Goal: Task Accomplishment & Management: Use online tool/utility

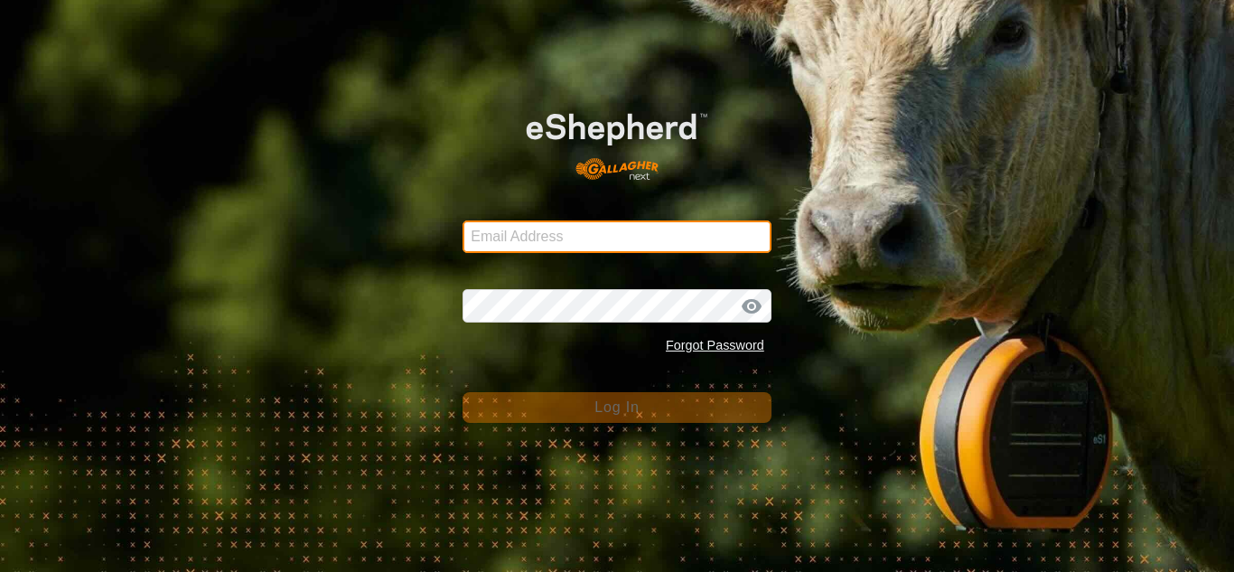
type input "[EMAIL_ADDRESS][DOMAIN_NAME]"
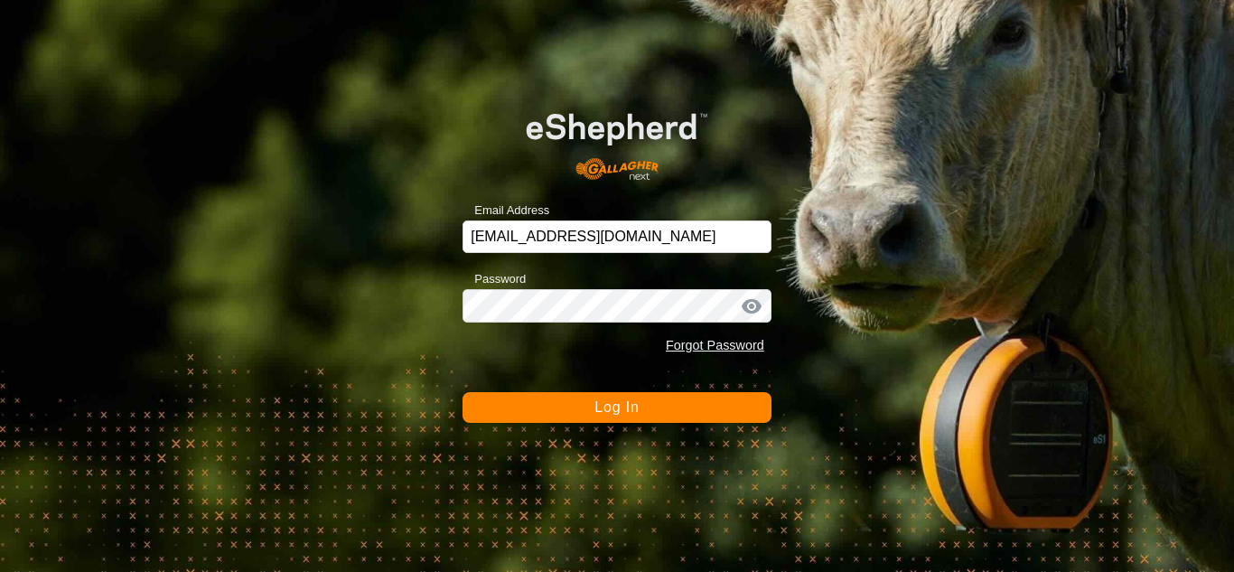
click at [500, 411] on button "Log In" at bounding box center [616, 407] width 309 height 31
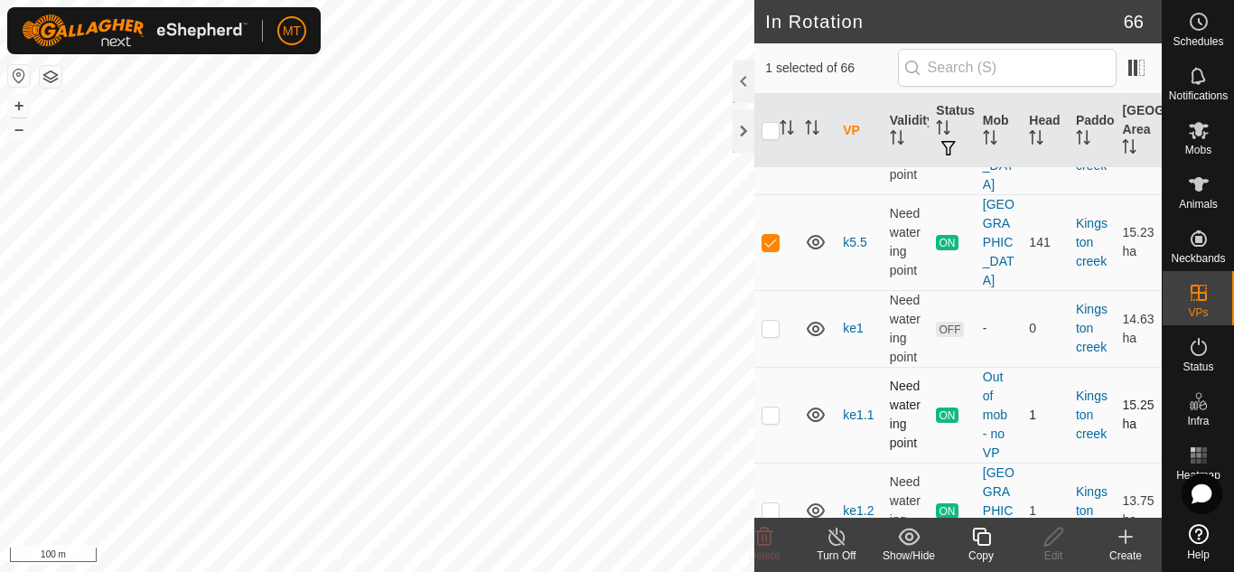
scroll to position [1885, 0]
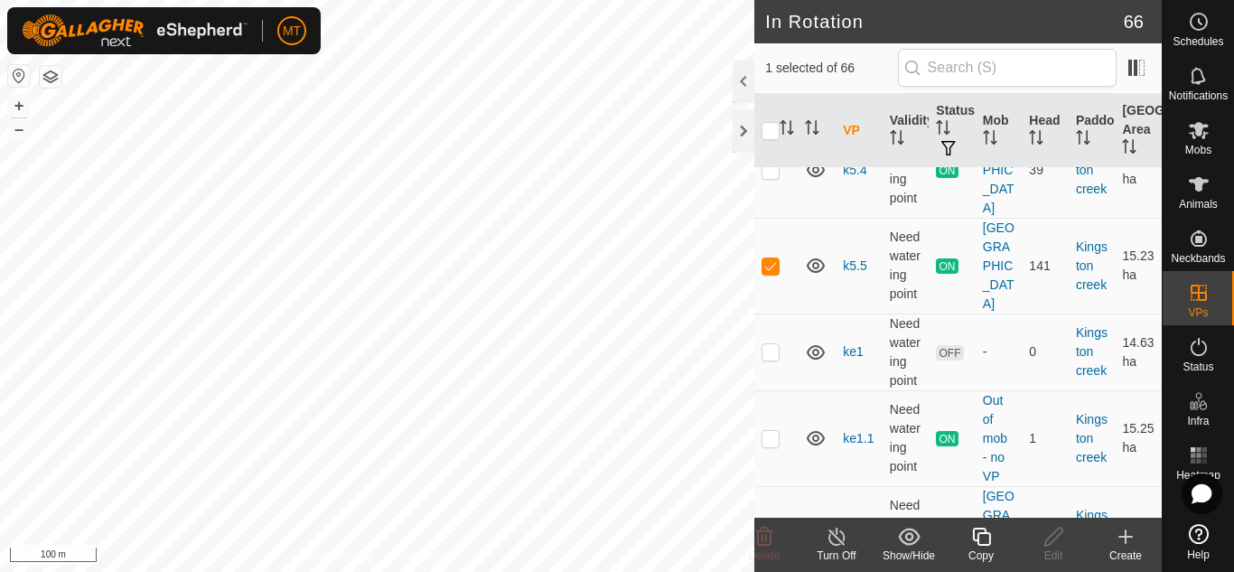
click at [976, 547] on div "Copy" at bounding box center [981, 555] width 72 height 16
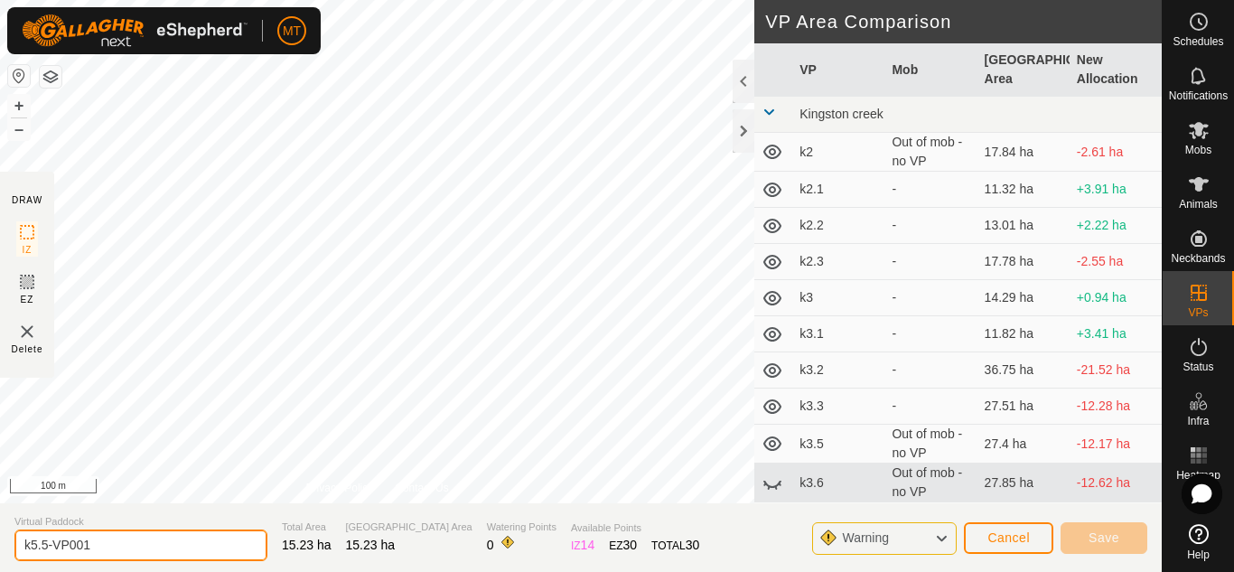
drag, startPoint x: 98, startPoint y: 545, endPoint x: 0, endPoint y: 571, distance: 101.9
click at [0, 565] on section "Virtual Paddock k5.5-VP001 Total Area 15.23 ha Grazing Area 15.23 ha Watering P…" at bounding box center [581, 537] width 1162 height 69
type input "k6"
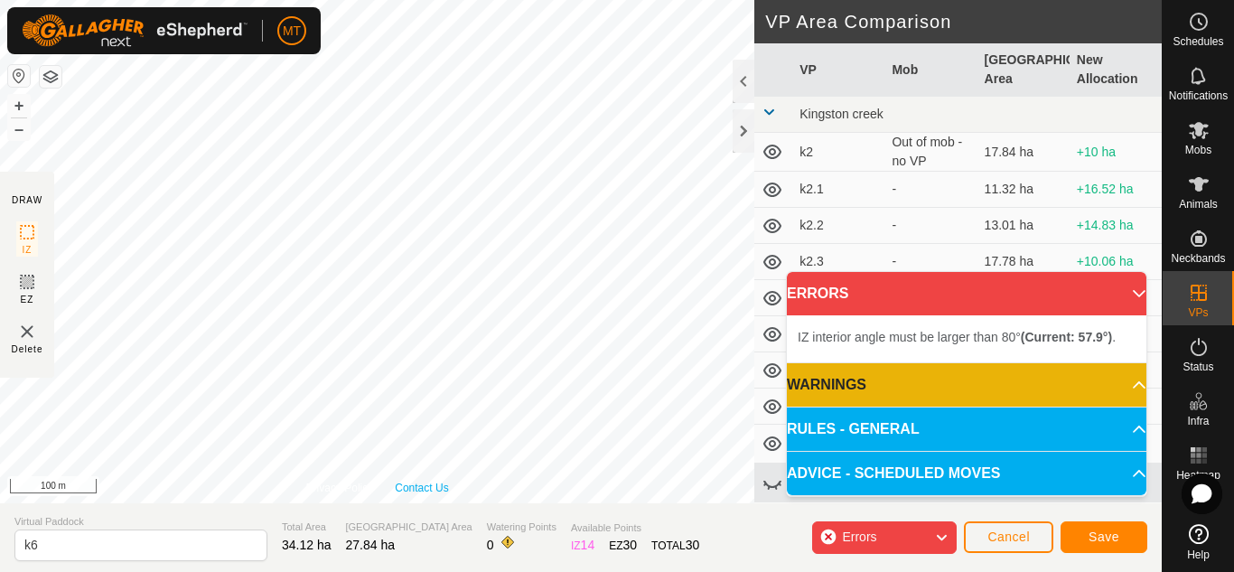
click at [431, 480] on div "Privacy Policy Contact Us IZ interior angle must be larger than 80° (Current: 3…" at bounding box center [377, 251] width 754 height 503
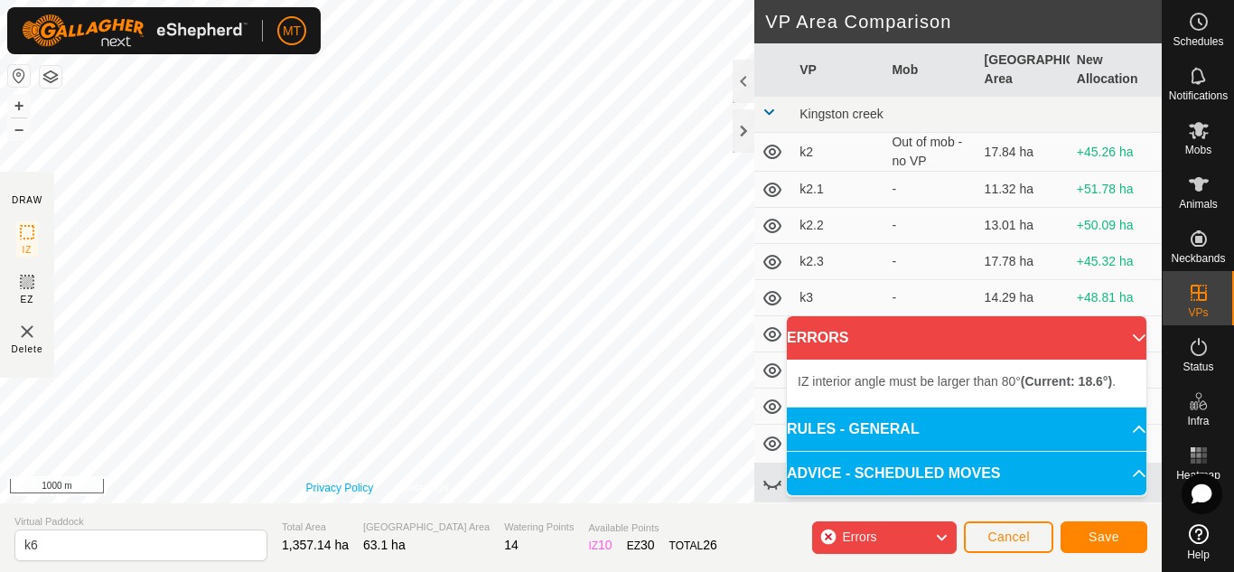
click at [313, 488] on div "Privacy Policy Contact Us IZ interior angle must be larger than 80° (Current: 3…" at bounding box center [377, 251] width 754 height 503
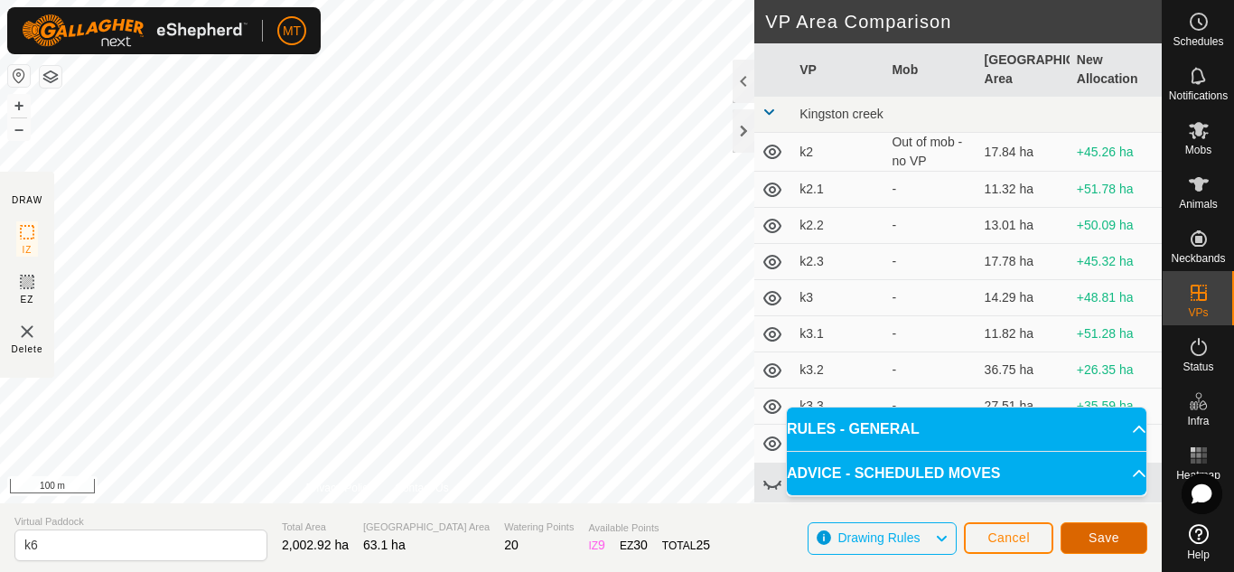
click at [1107, 539] on span "Save" at bounding box center [1103, 537] width 31 height 14
